Goal: Find contact information: Find contact information

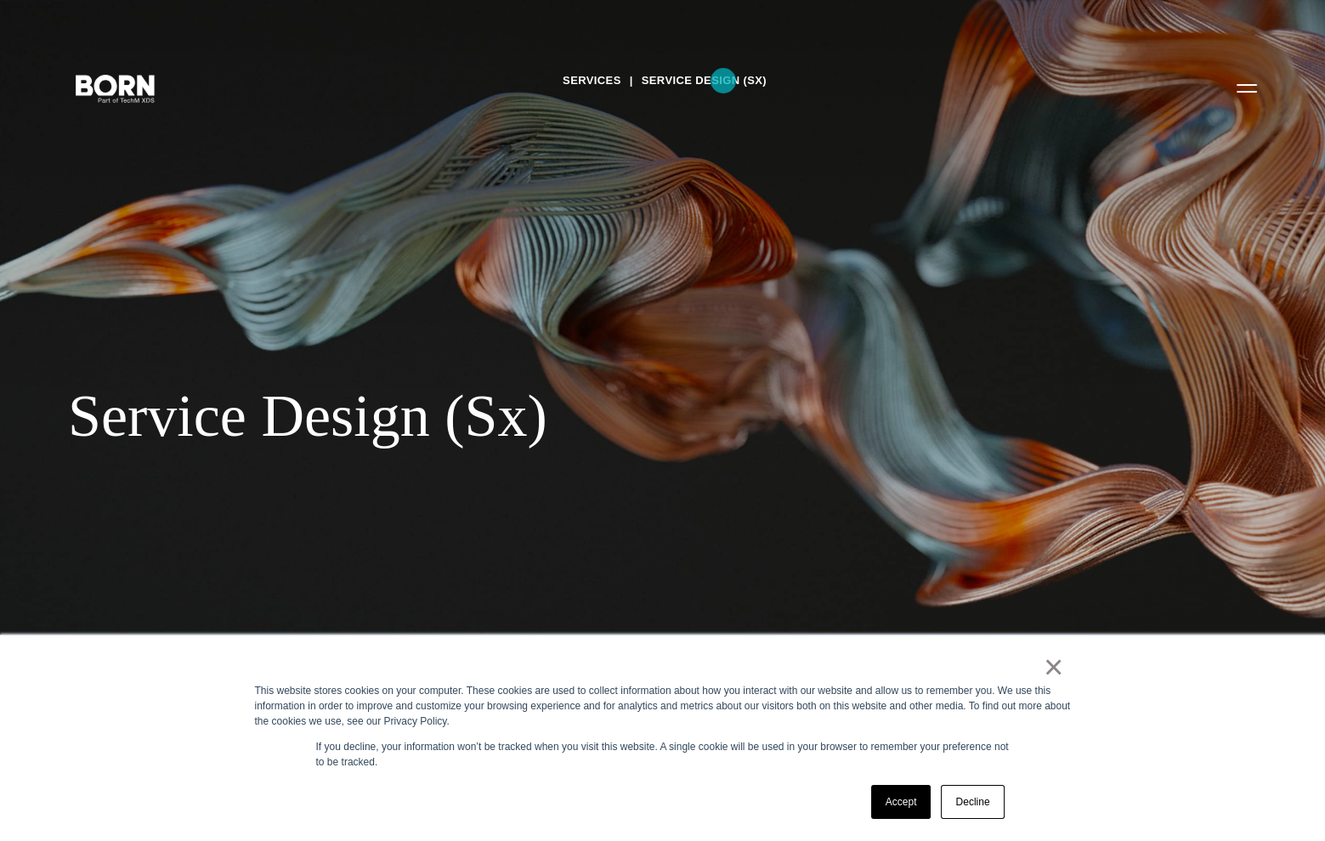
click at [723, 81] on link "Service Design (Sx)" at bounding box center [704, 80] width 125 height 25
click at [582, 84] on link "Services" at bounding box center [592, 80] width 59 height 25
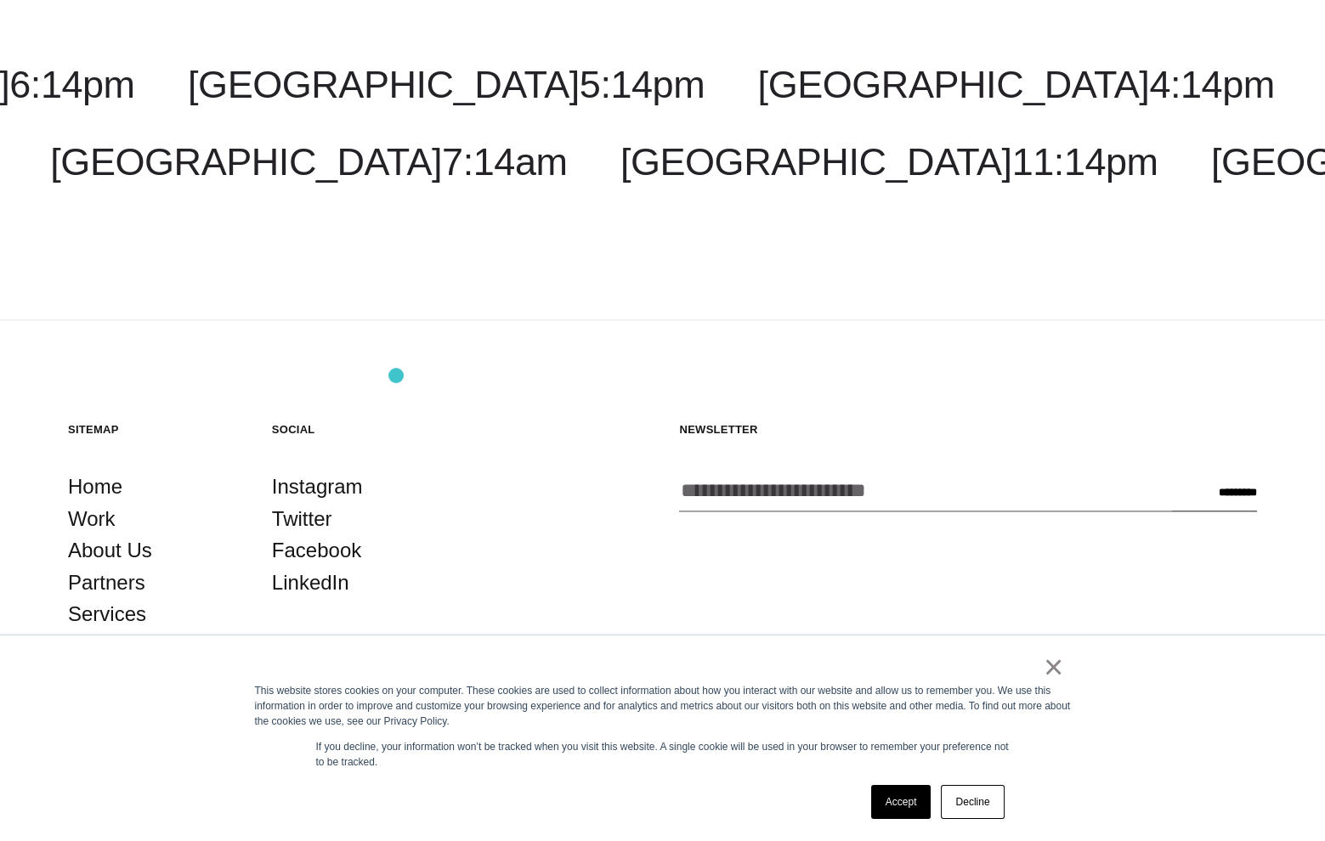
scroll to position [3569, 0]
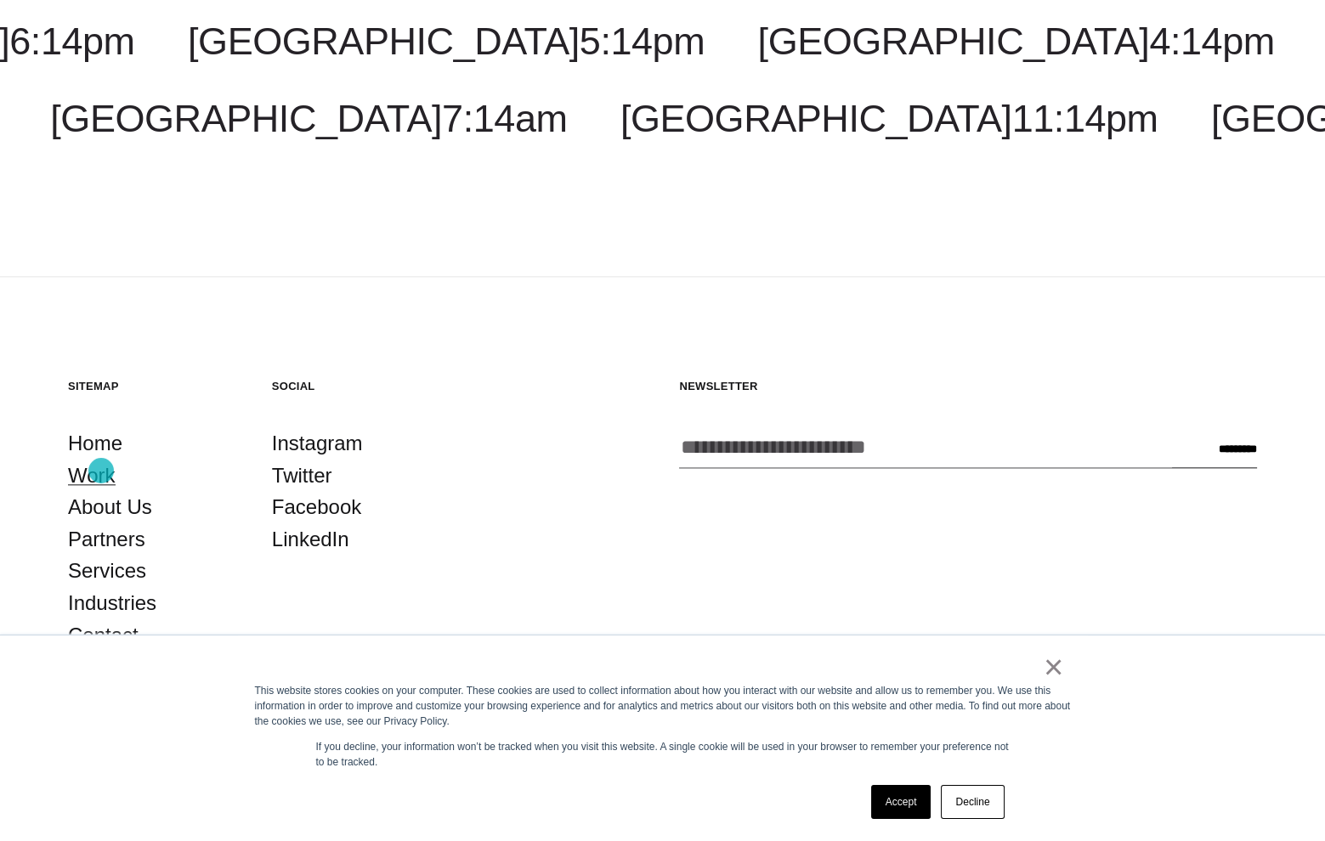
click at [101, 472] on link "Work" at bounding box center [92, 476] width 48 height 32
click at [129, 626] on link "Contact" at bounding box center [103, 636] width 71 height 32
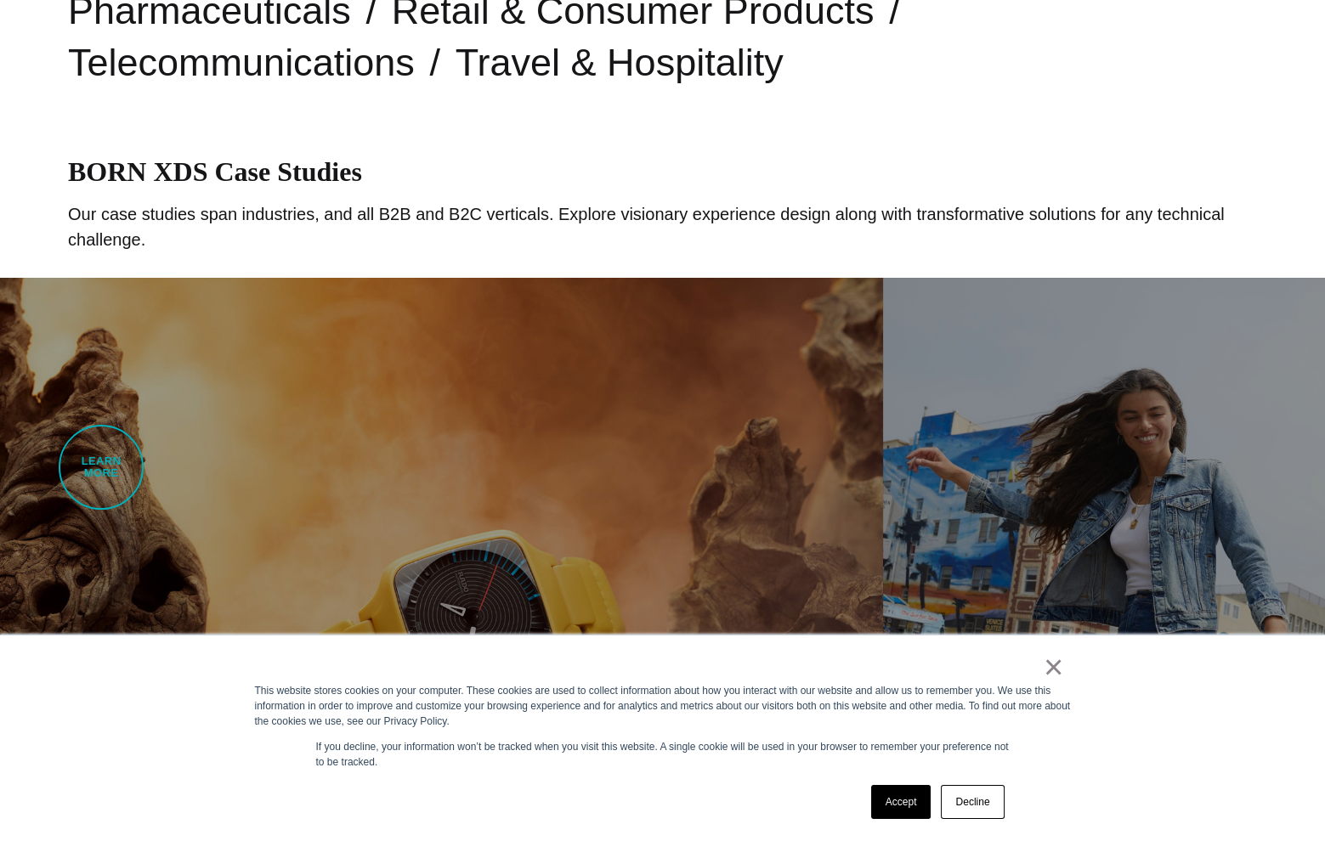
scroll to position [892, 0]
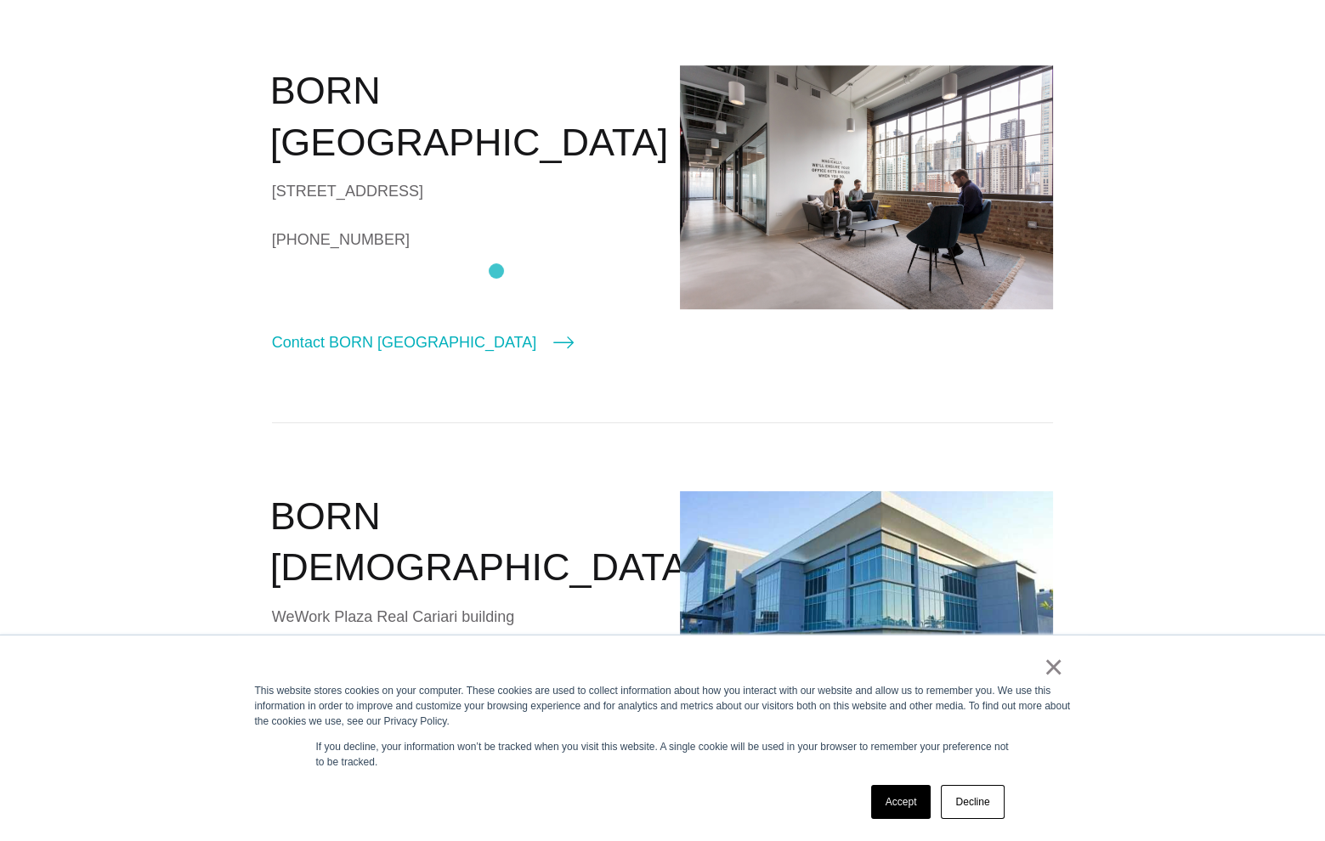
scroll to position [1821, 0]
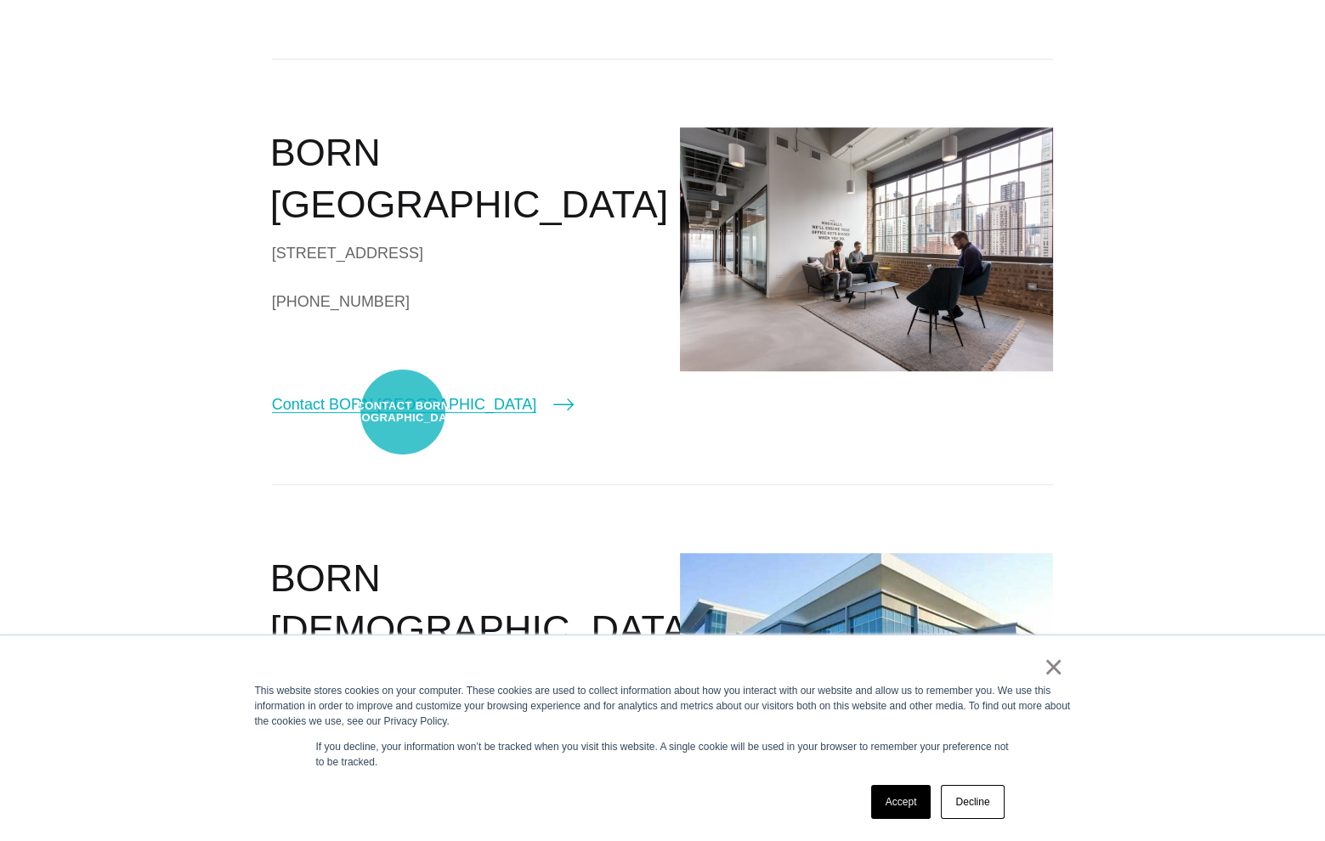
click at [403, 412] on link "Contact BORN [GEOGRAPHIC_DATA]" at bounding box center [423, 405] width 302 height 24
select select "*******"
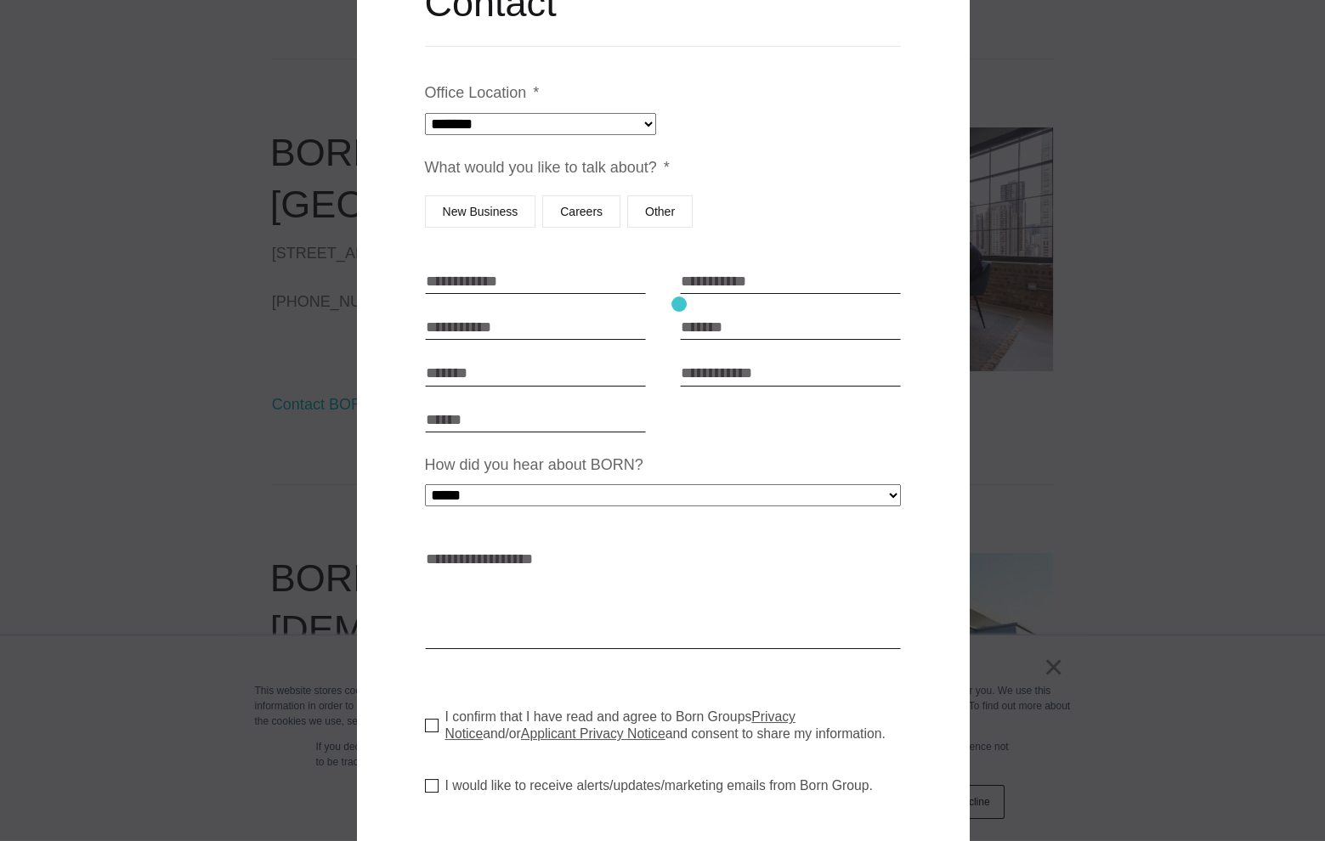
scroll to position [91, 0]
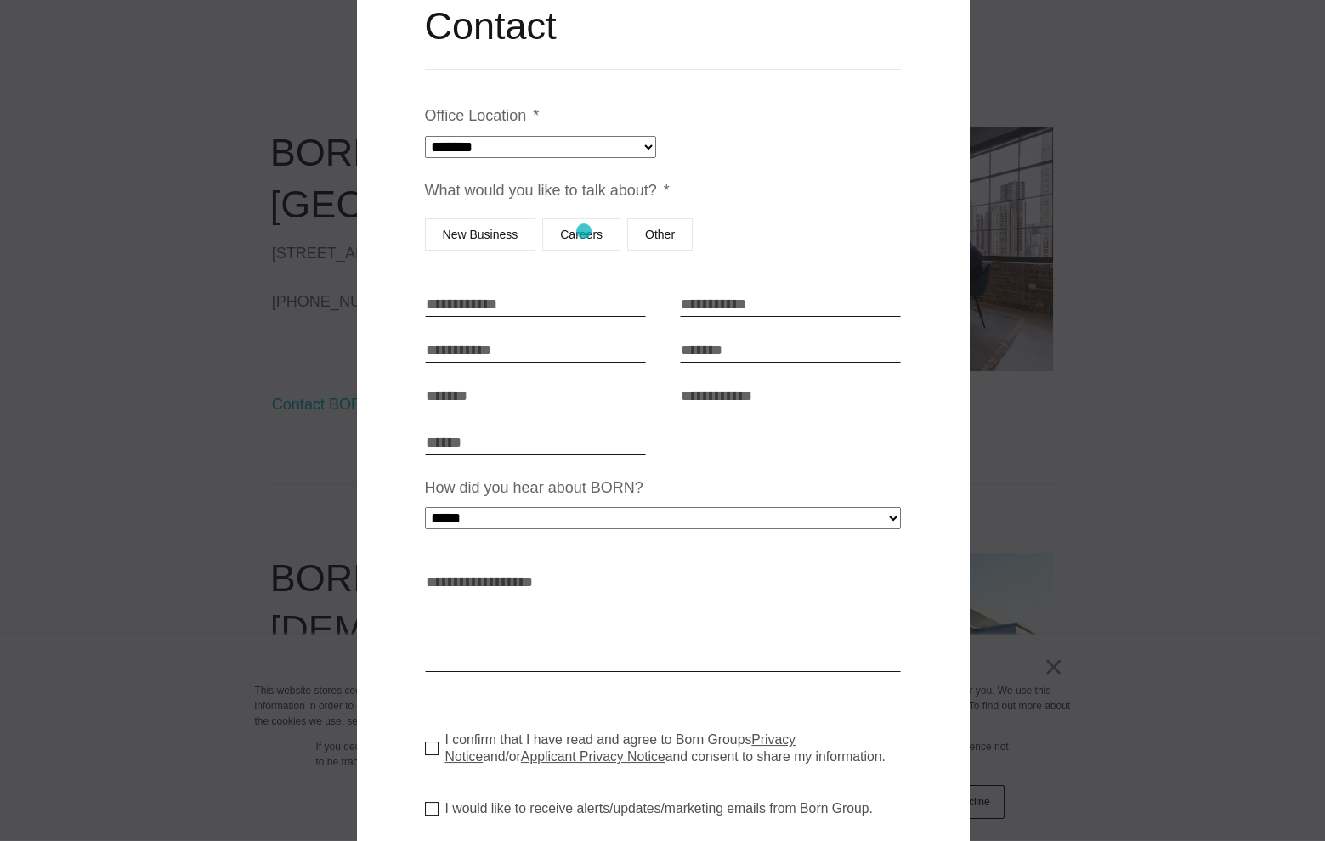
click at [584, 231] on label "Careers" at bounding box center [581, 234] width 78 height 32
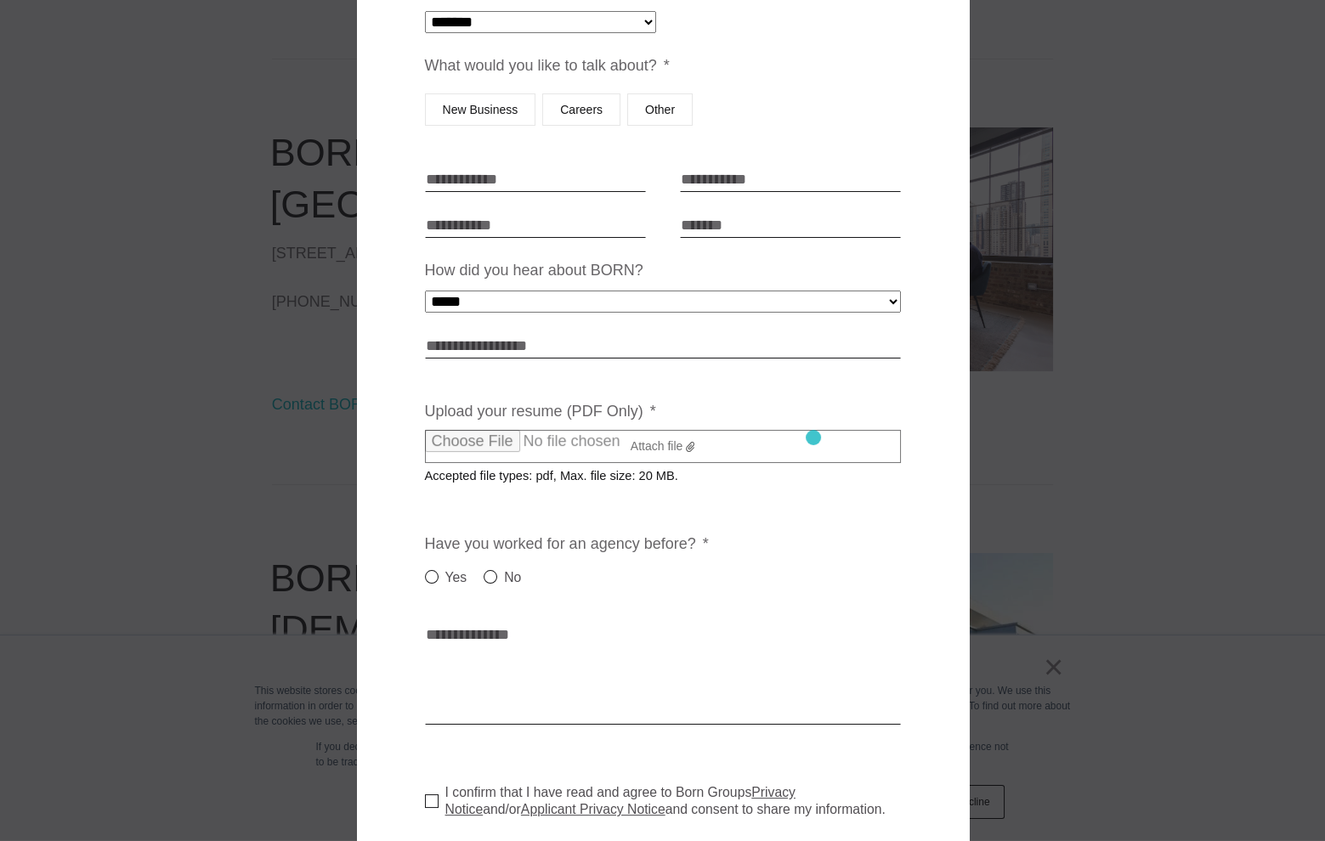
scroll to position [388, 0]
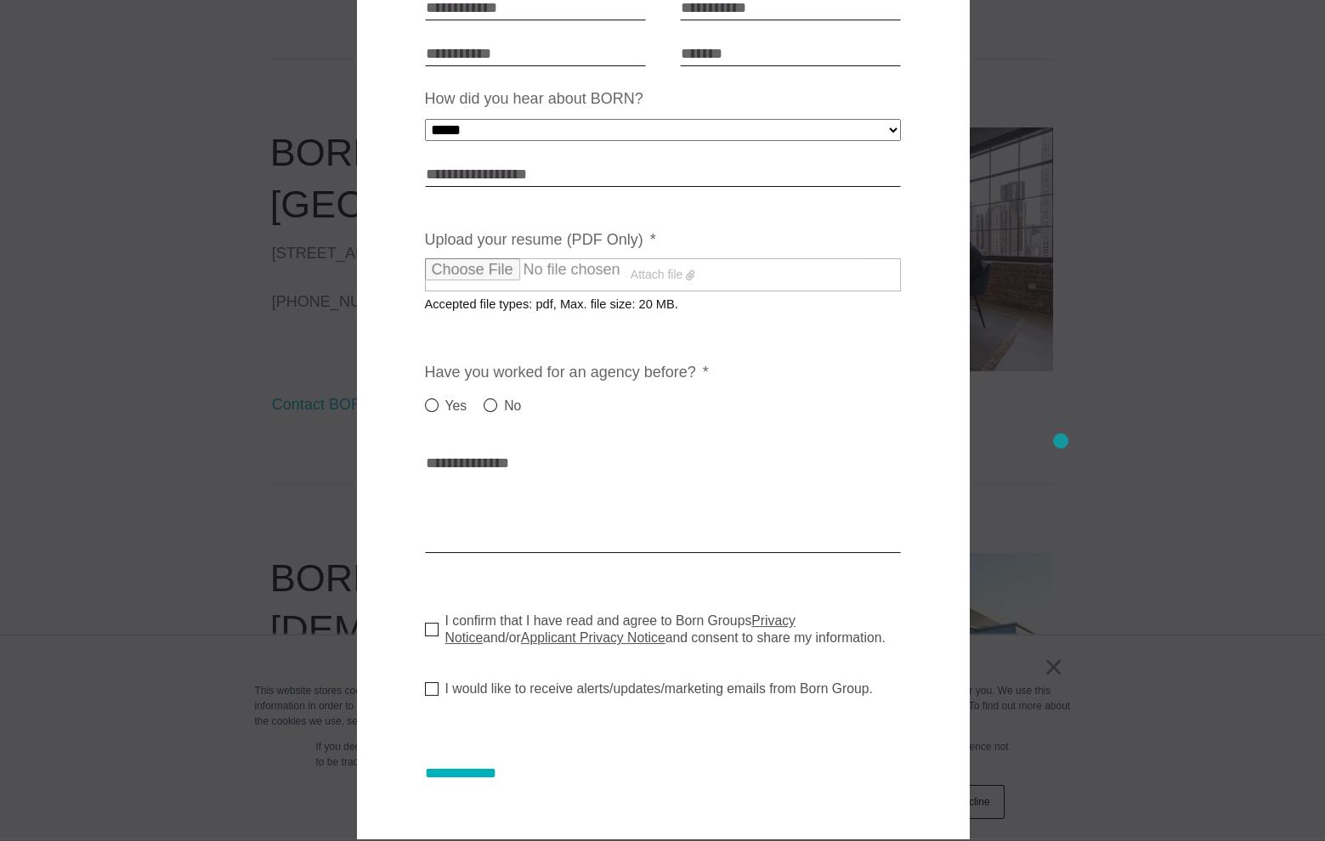
click at [1061, 441] on div at bounding box center [662, 420] width 1325 height 841
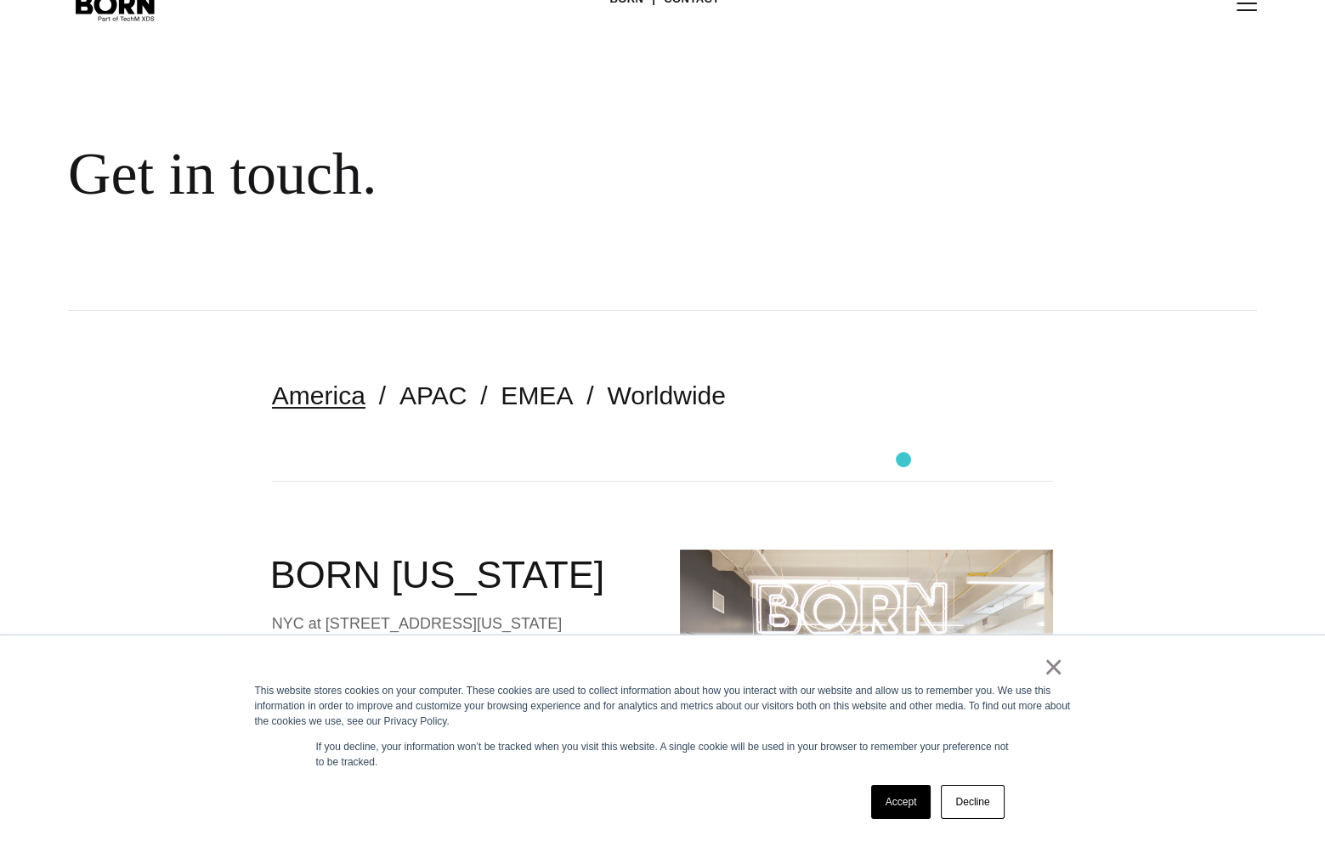
scroll to position [0, 0]
